Goal: Navigation & Orientation: Find specific page/section

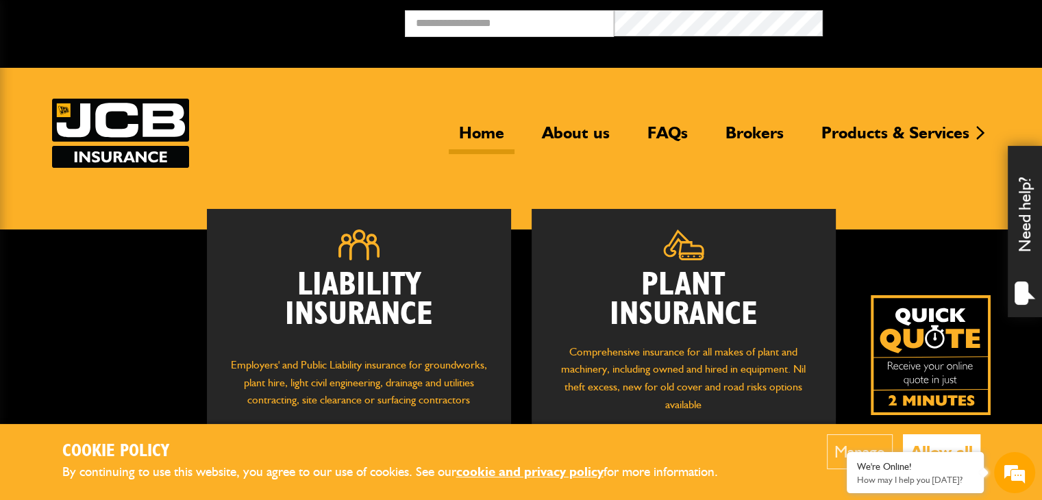
scroll to position [137, 0]
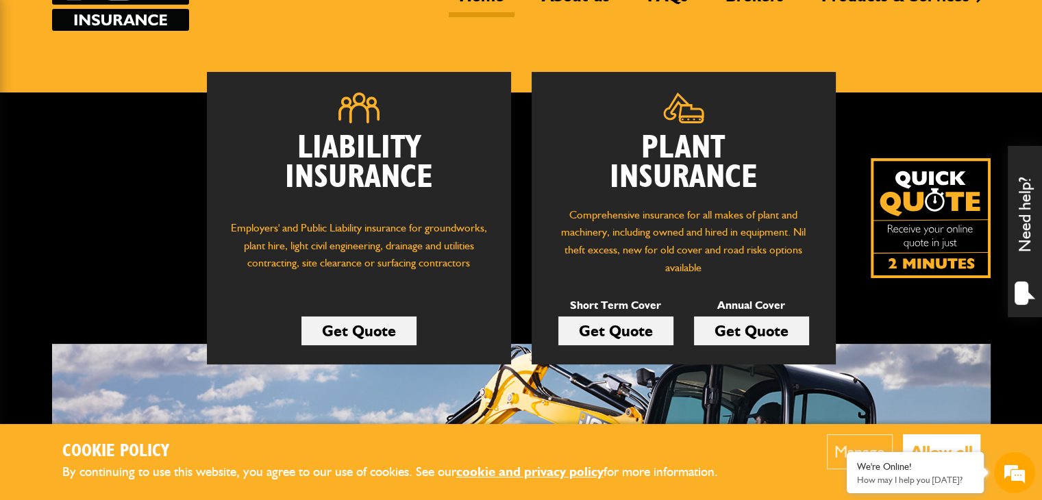
click at [941, 444] on button "Allow all" at bounding box center [941, 451] width 77 height 35
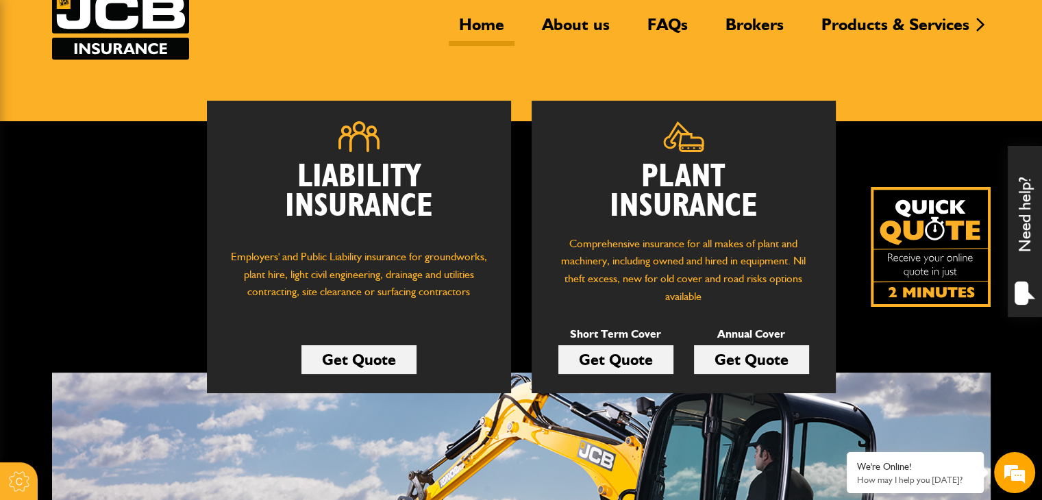
scroll to position [0, 0]
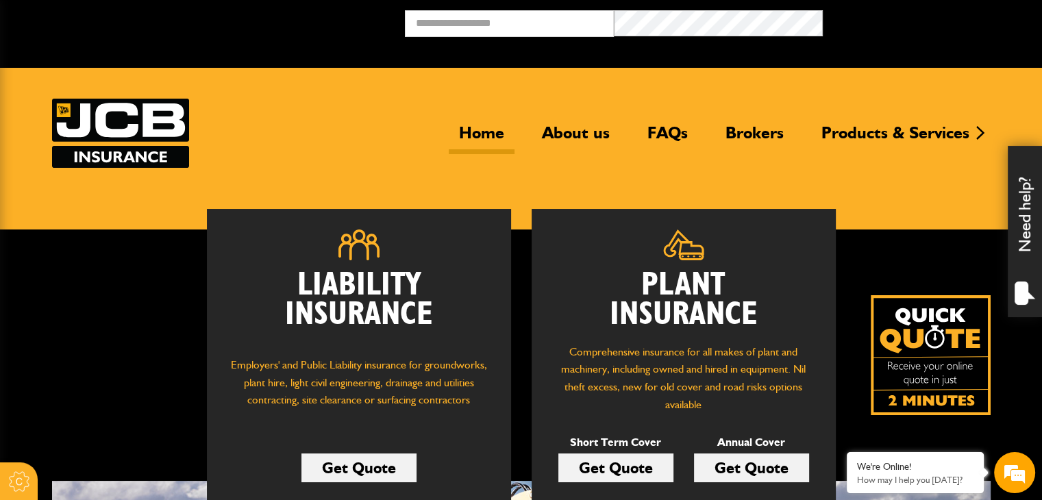
drag, startPoint x: 73, startPoint y: 27, endPoint x: 479, endPoint y: 410, distance: 558.1
click at [168, 294] on div "Liability Insurance Employers' and Public Liability insurance for groundworks, …" at bounding box center [461, 355] width 818 height 292
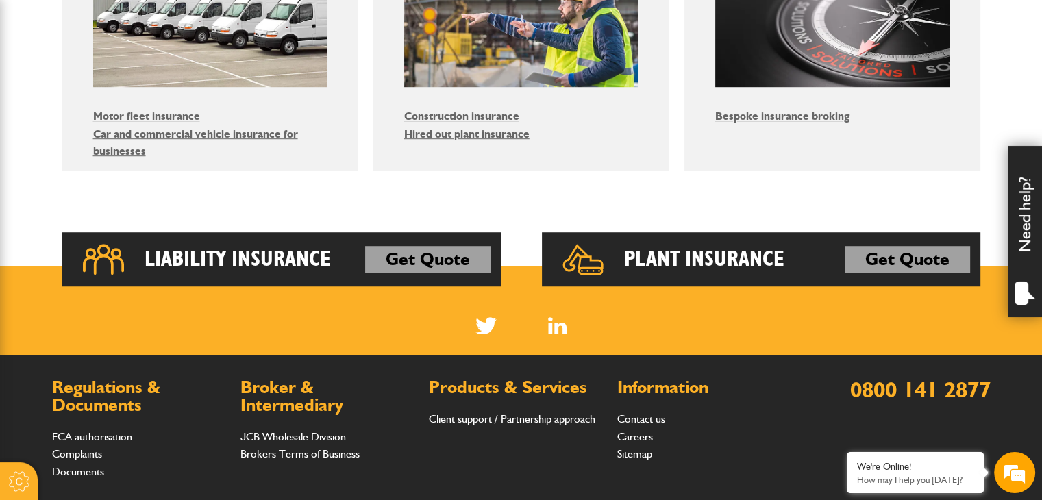
scroll to position [1112, 0]
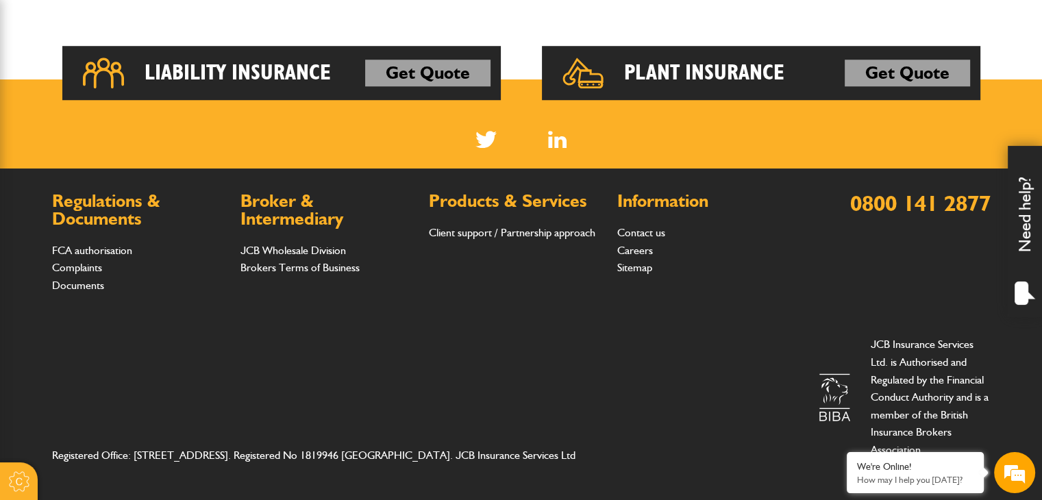
drag, startPoint x: 42, startPoint y: 25, endPoint x: 819, endPoint y: 496, distance: 908.9
click at [768, 473] on footer "Regulations & Documents FCA authorisation Complaints Documents Broker & Interme…" at bounding box center [521, 333] width 1042 height 331
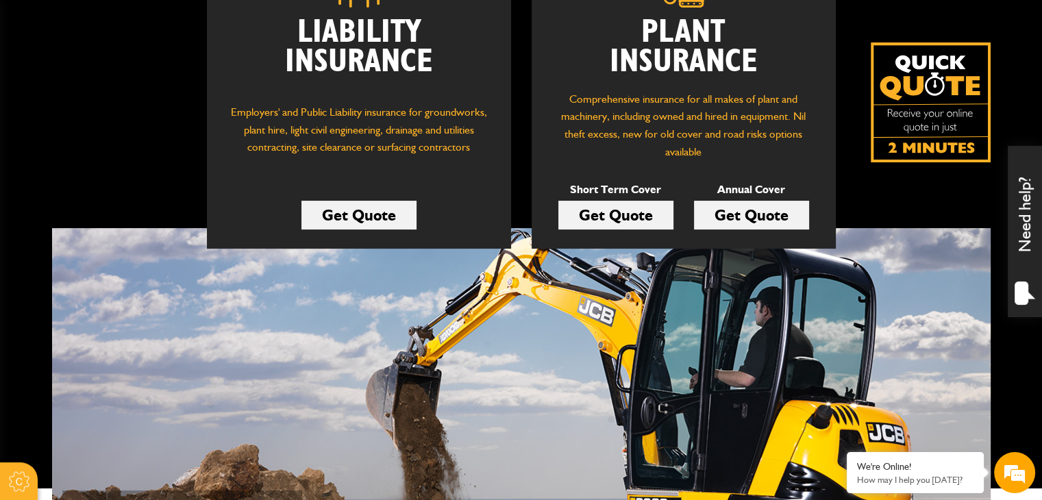
scroll to position [0, 0]
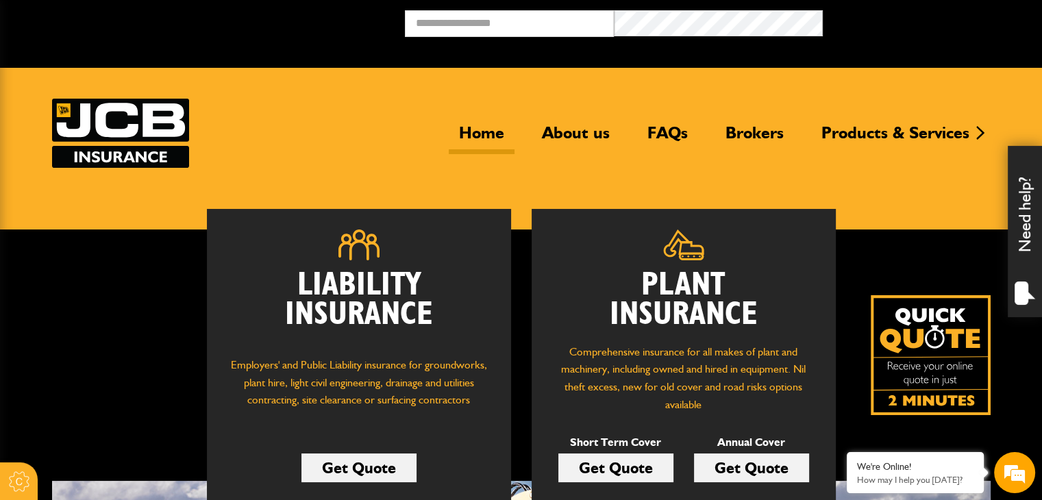
drag, startPoint x: 649, startPoint y: 486, endPoint x: 4, endPoint y: -60, distance: 844.0
click at [290, 42] on div "Broker Login" at bounding box center [521, 28] width 1042 height 37
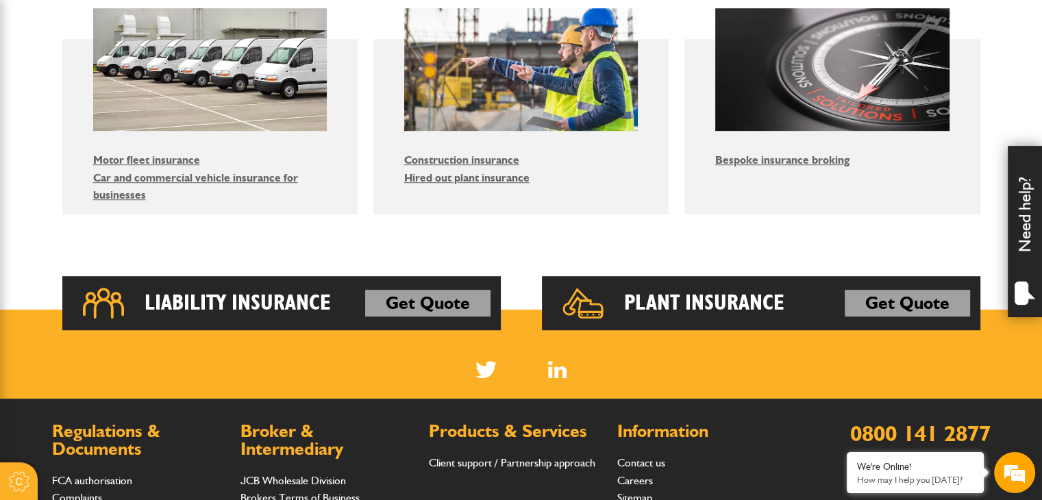
scroll to position [1112, 0]
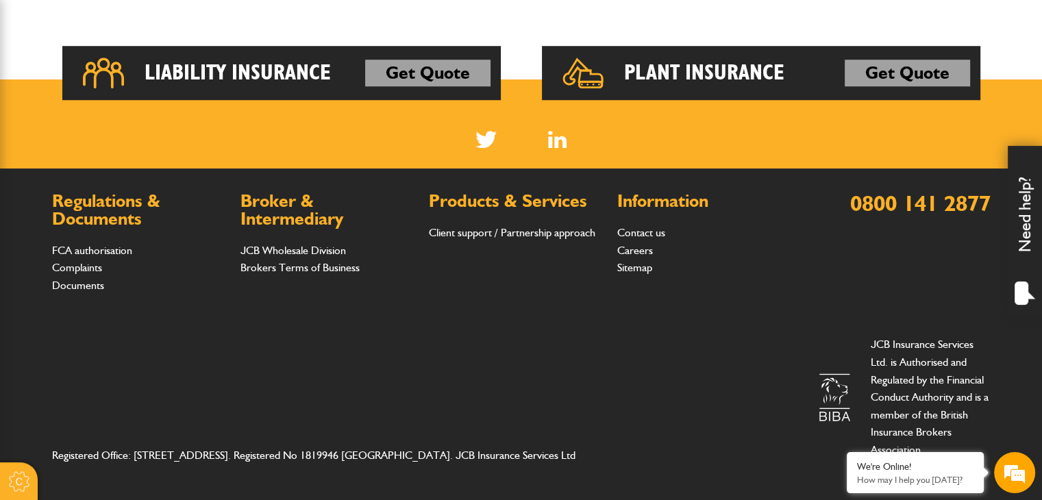
drag, startPoint x: 49, startPoint y: 27, endPoint x: 767, endPoint y: 483, distance: 850.9
click at [733, 486] on footer "Regulations & Documents FCA authorisation Complaints Documents Broker & Interme…" at bounding box center [521, 333] width 1042 height 331
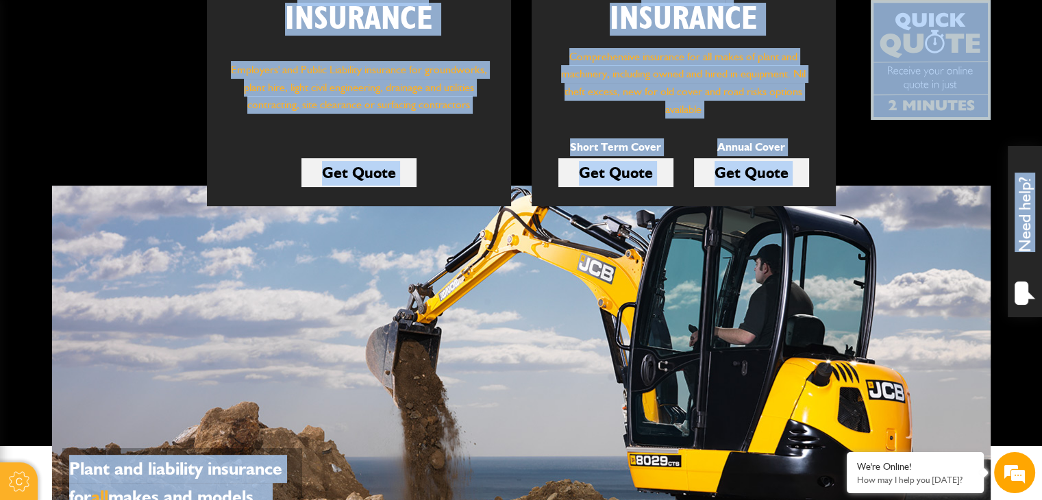
scroll to position [0, 0]
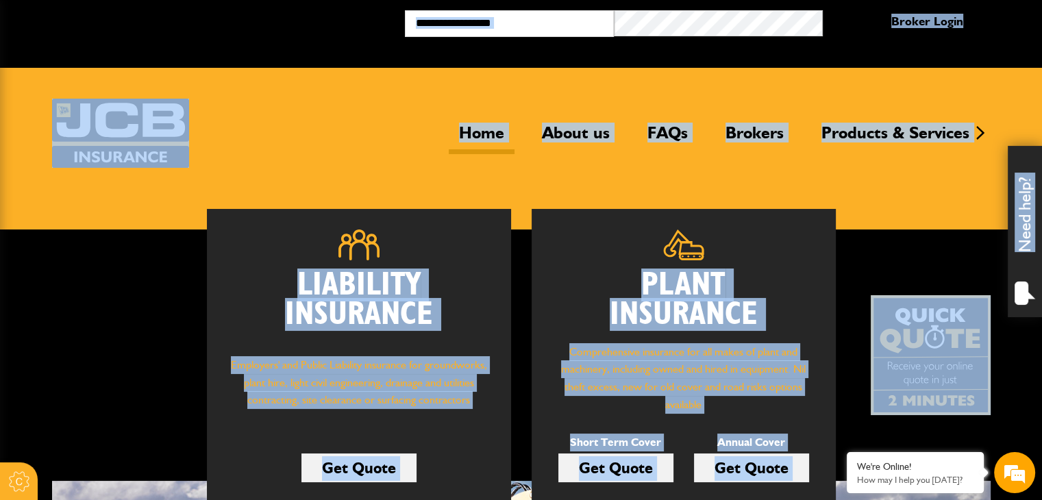
drag, startPoint x: 734, startPoint y: 486, endPoint x: 296, endPoint y: 39, distance: 625.6
click at [301, 41] on div "Broker Login" at bounding box center [521, 28] width 1042 height 37
